Goal: Information Seeking & Learning: Learn about a topic

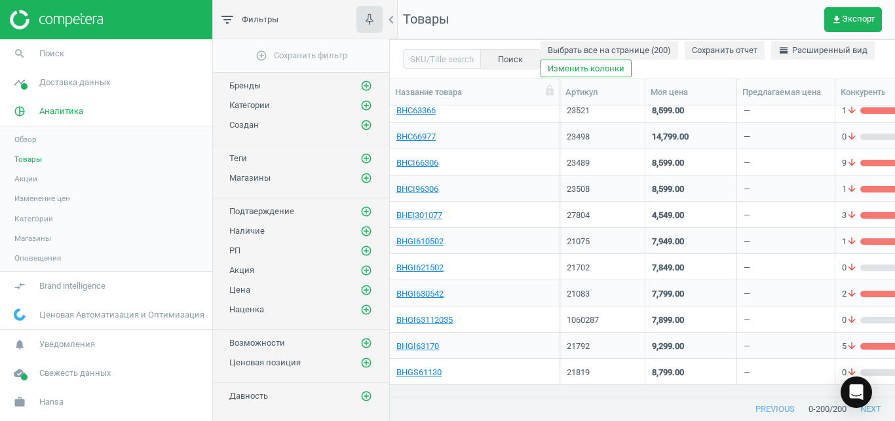
scroll to position [218, 0]
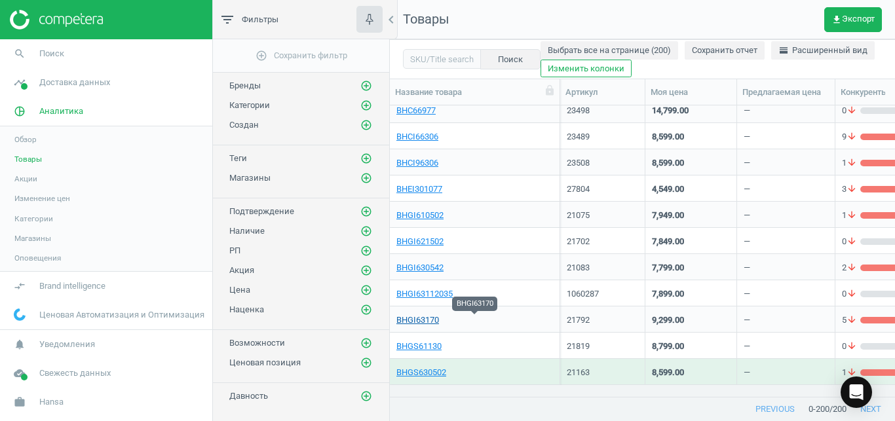
click at [413, 322] on link "BHGI63170" at bounding box center [417, 320] width 43 height 12
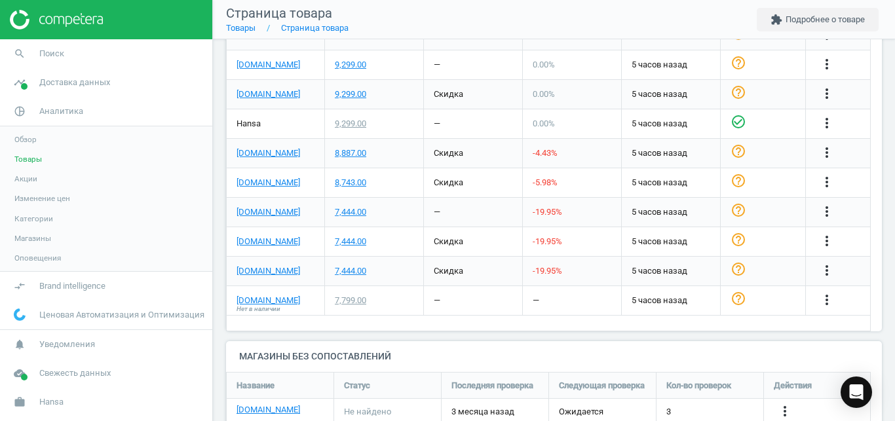
scroll to position [541, 0]
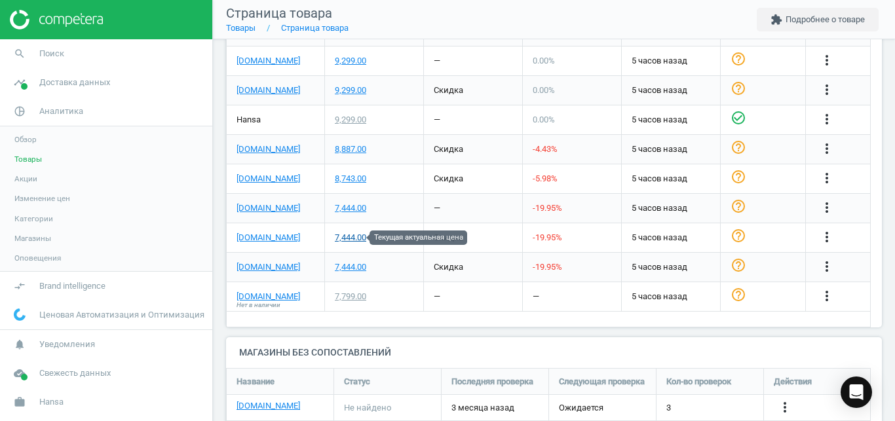
click at [354, 237] on div "7,444.00" at bounding box center [350, 238] width 31 height 12
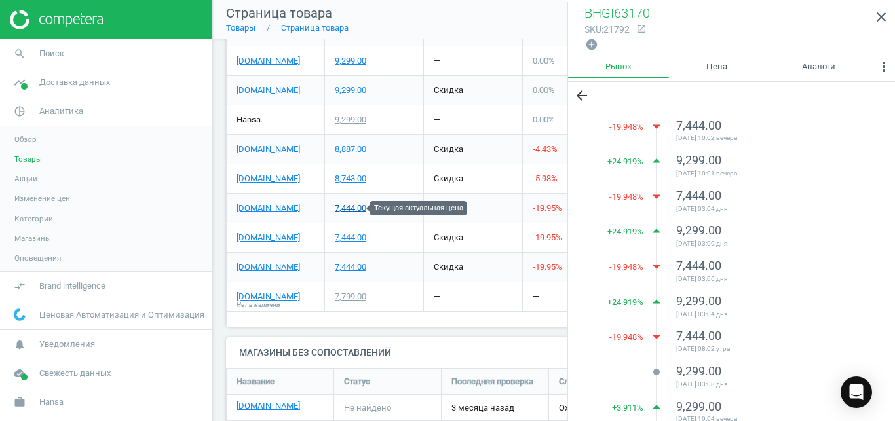
click at [349, 209] on div "7,444.00" at bounding box center [350, 208] width 31 height 12
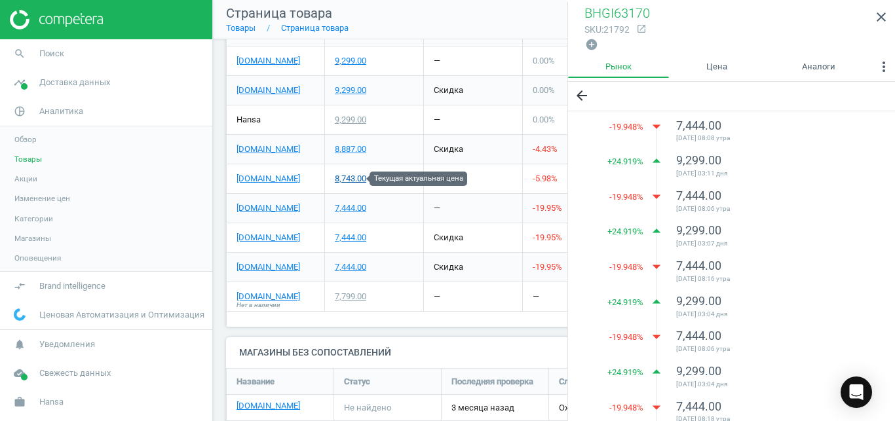
click at [350, 184] on div "8,743.00" at bounding box center [350, 179] width 31 height 12
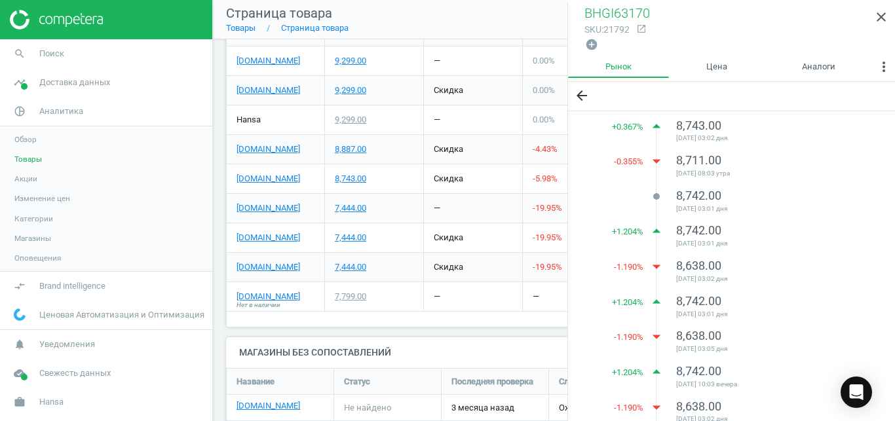
click at [346, 96] on div "9,299.00" at bounding box center [374, 90] width 98 height 29
click at [884, 20] on icon "close" at bounding box center [881, 17] width 16 height 16
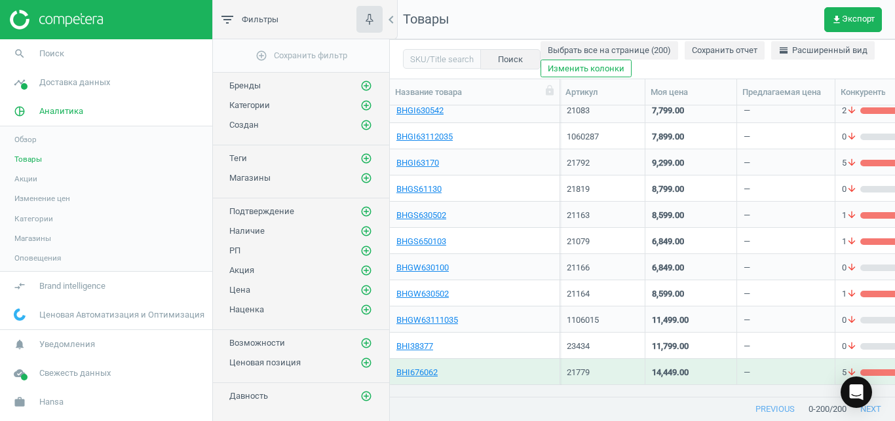
scroll to position [402, 0]
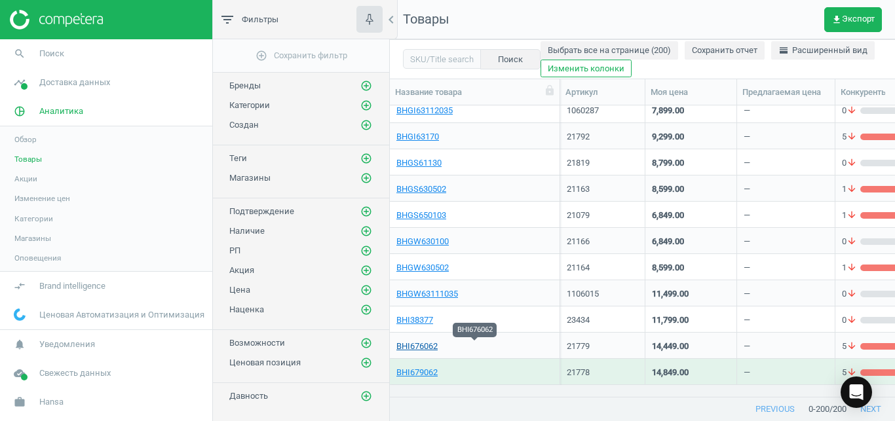
click at [423, 346] on link "BHI676062" at bounding box center [416, 347] width 41 height 12
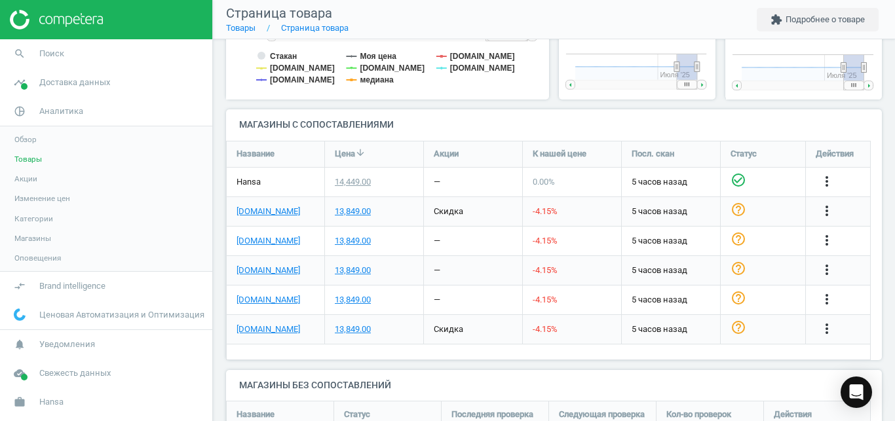
scroll to position [366, 0]
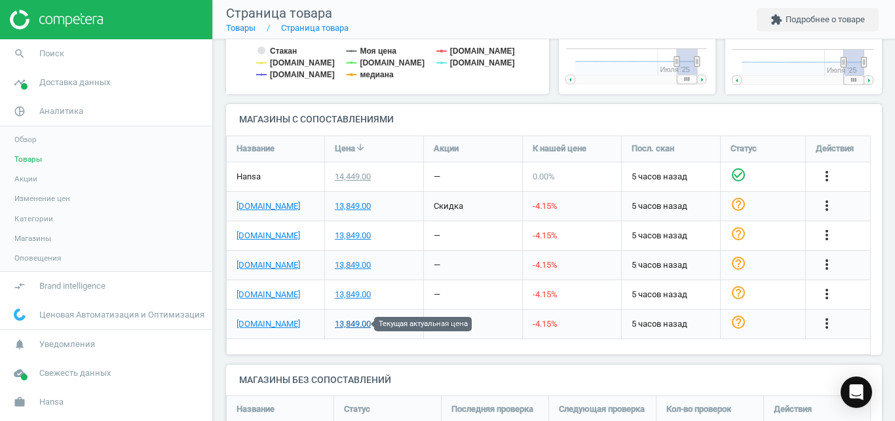
click at [360, 326] on div "13,849.00" at bounding box center [353, 324] width 36 height 12
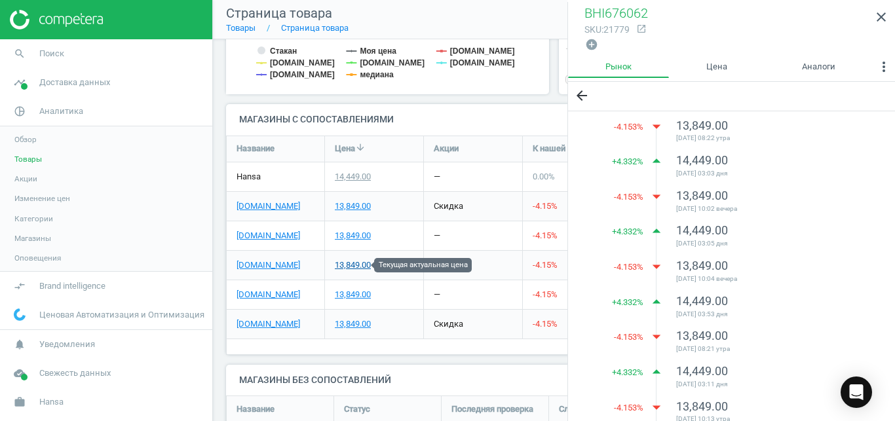
click at [358, 269] on div "13,849.00" at bounding box center [353, 265] width 36 height 12
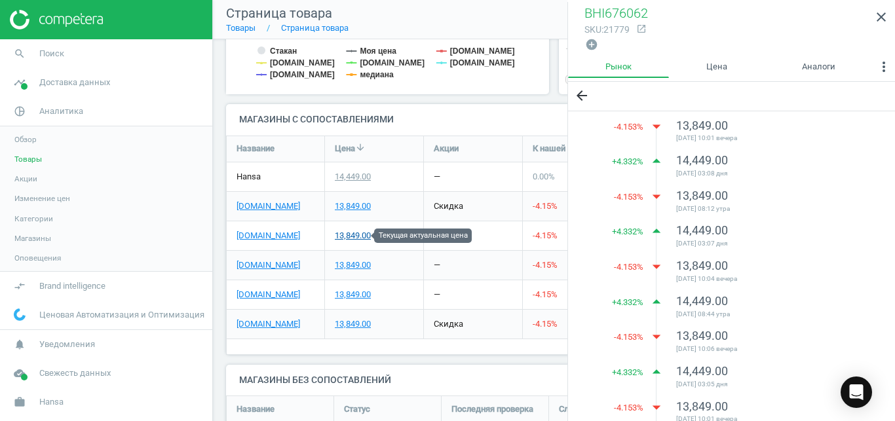
click at [356, 241] on div "13,849.00" at bounding box center [353, 236] width 36 height 12
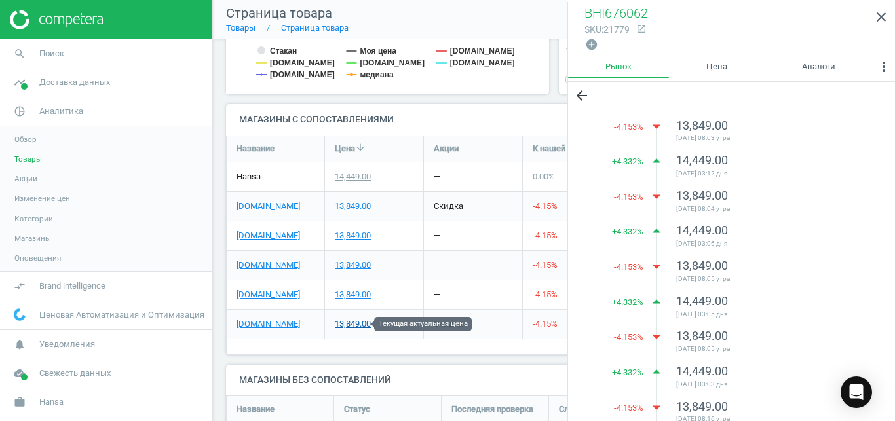
click at [350, 325] on div "13,849.00" at bounding box center [353, 324] width 36 height 12
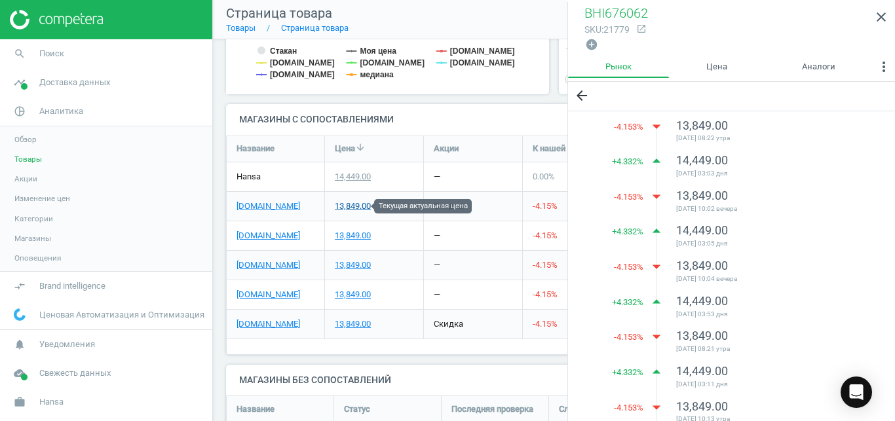
click at [358, 207] on div "13,849.00" at bounding box center [353, 206] width 36 height 12
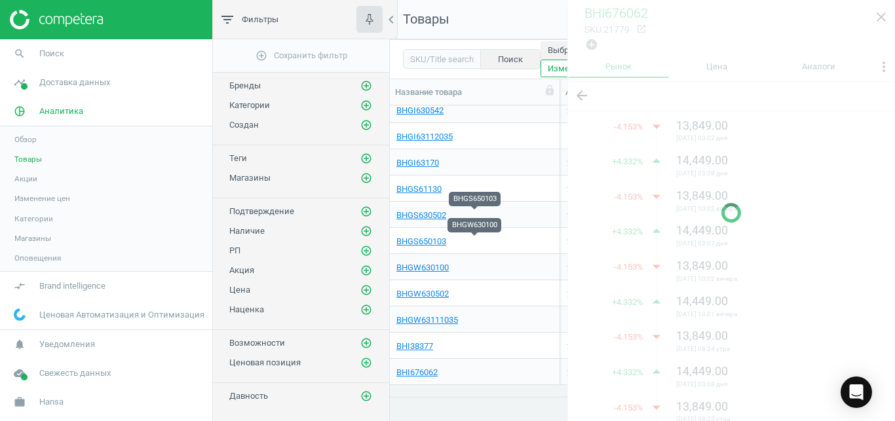
scroll to position [402, 0]
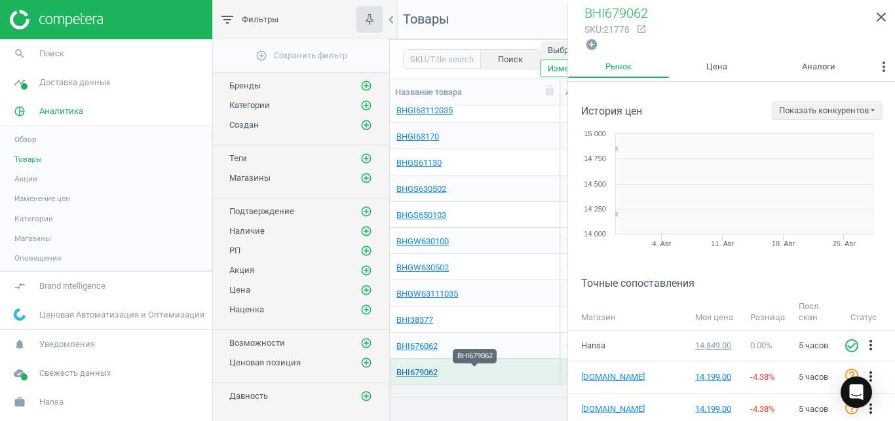
click at [428, 372] on link "BHI679062" at bounding box center [416, 373] width 41 height 12
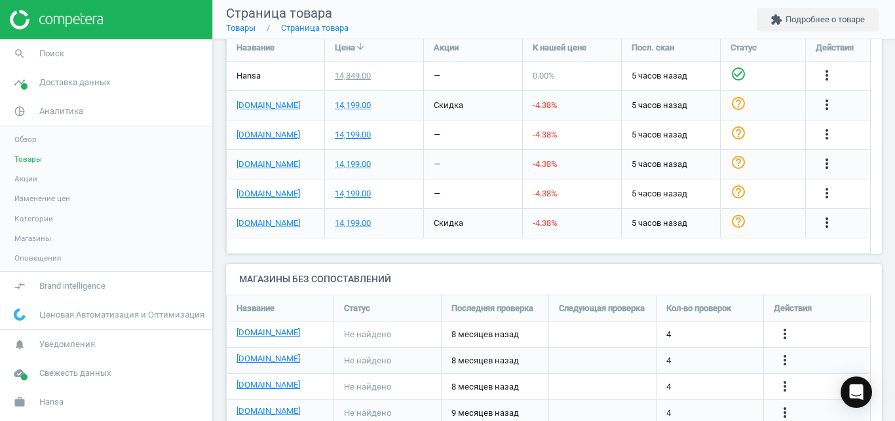
scroll to position [348, 0]
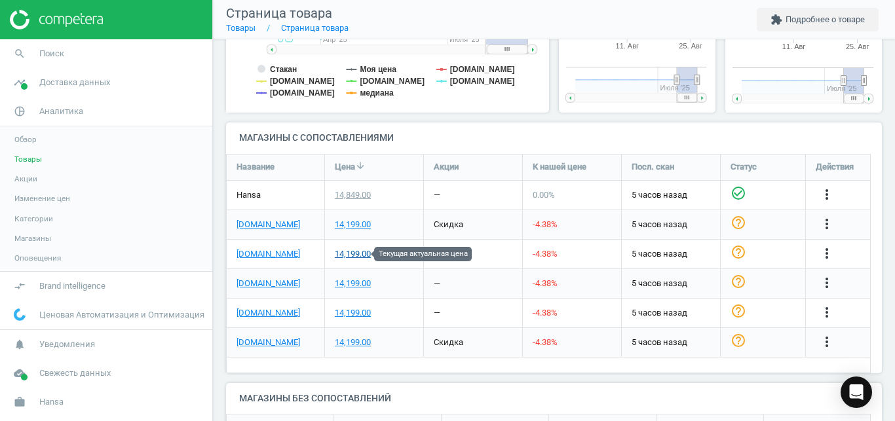
click at [358, 256] on div "14,199.00" at bounding box center [353, 254] width 36 height 12
